Goal: Task Accomplishment & Management: Use online tool/utility

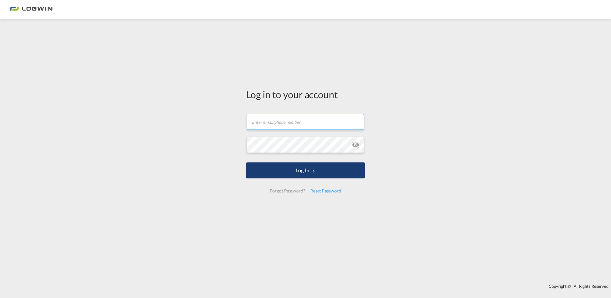
type input "[PERSON_NAME][EMAIL_ADDRESS][PERSON_NAME][DOMAIN_NAME]"
click at [311, 174] on button "Log In" at bounding box center [305, 170] width 119 height 16
